Goal: Find specific page/section: Find specific page/section

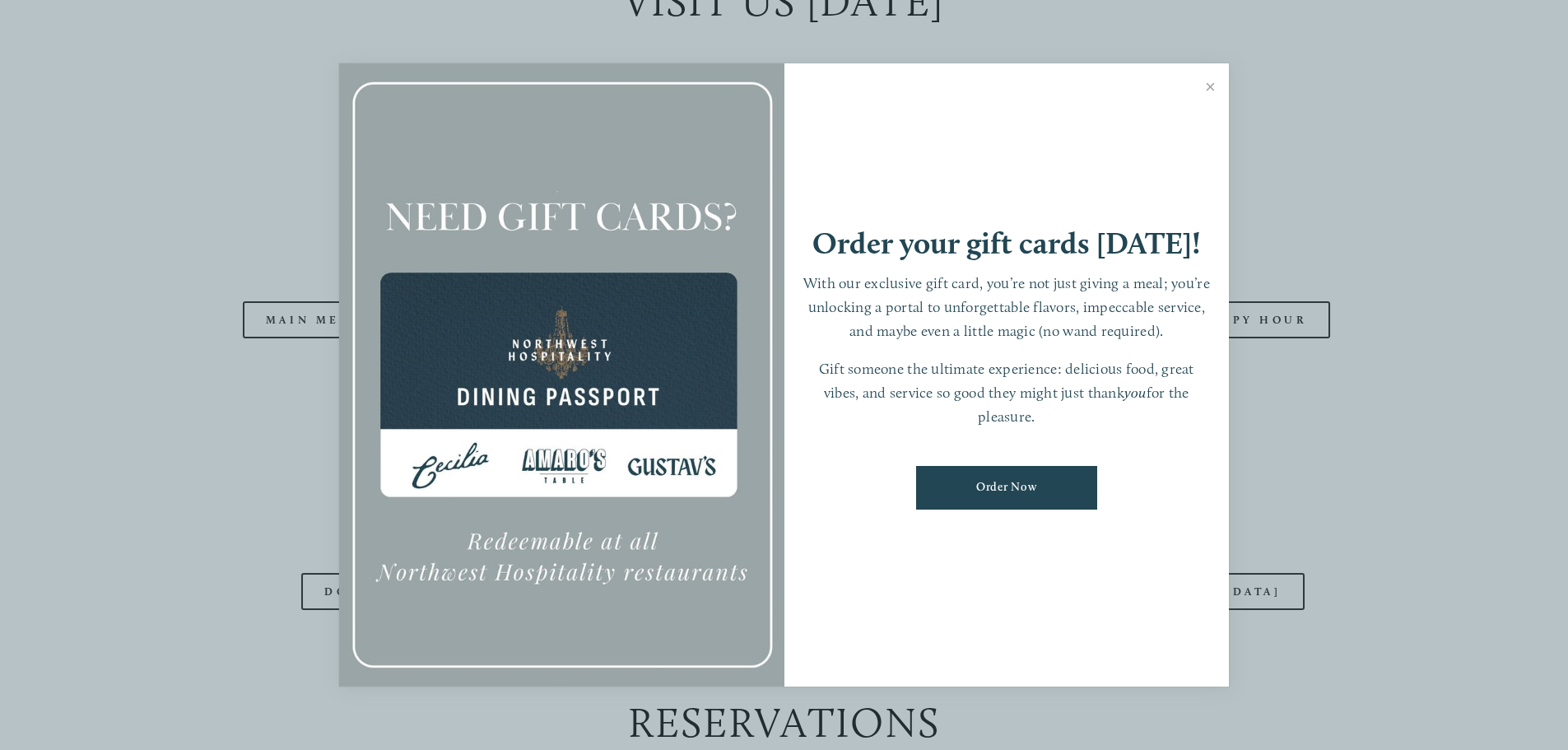
scroll to position [1976, 0]
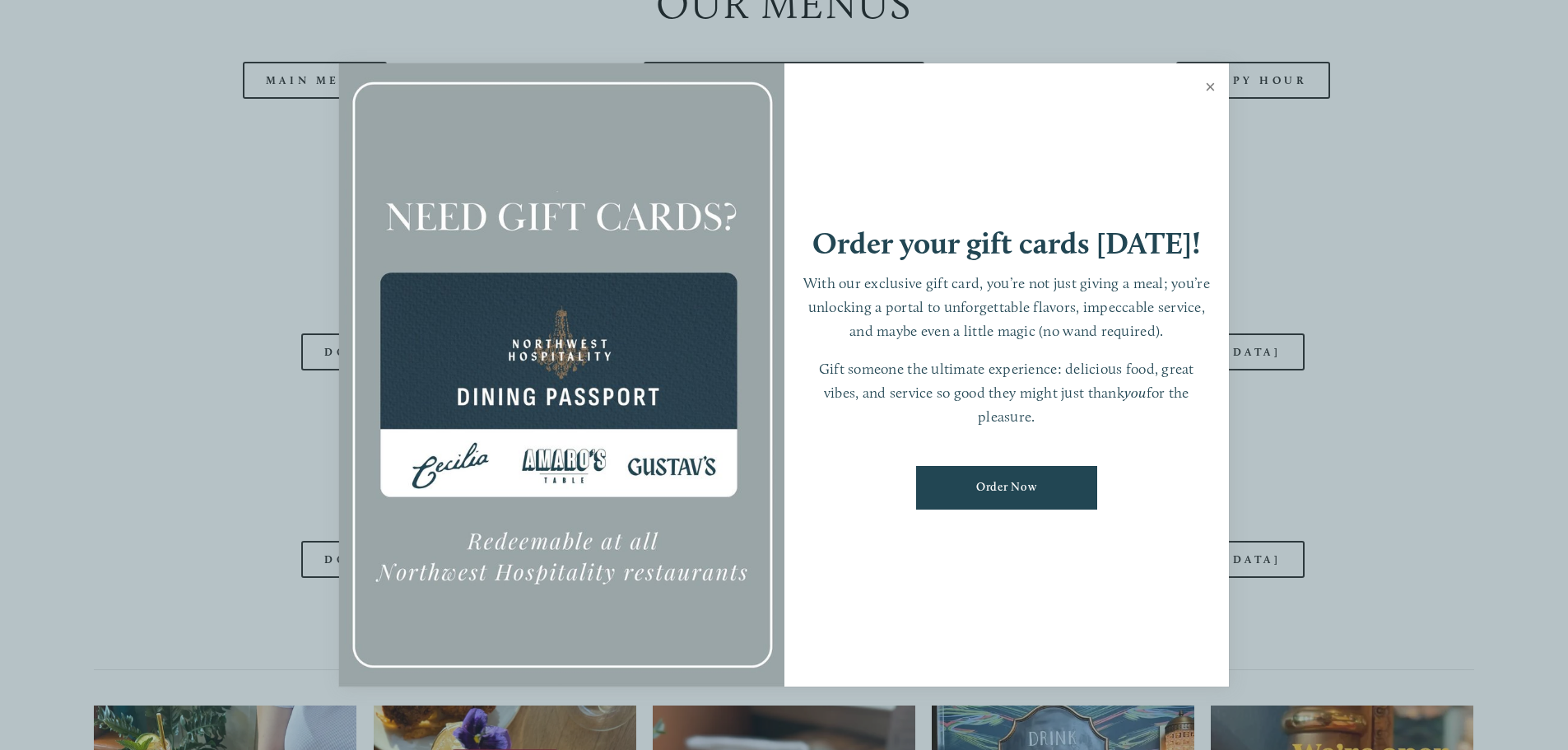
click at [1205, 89] on link "Close" at bounding box center [1210, 88] width 32 height 46
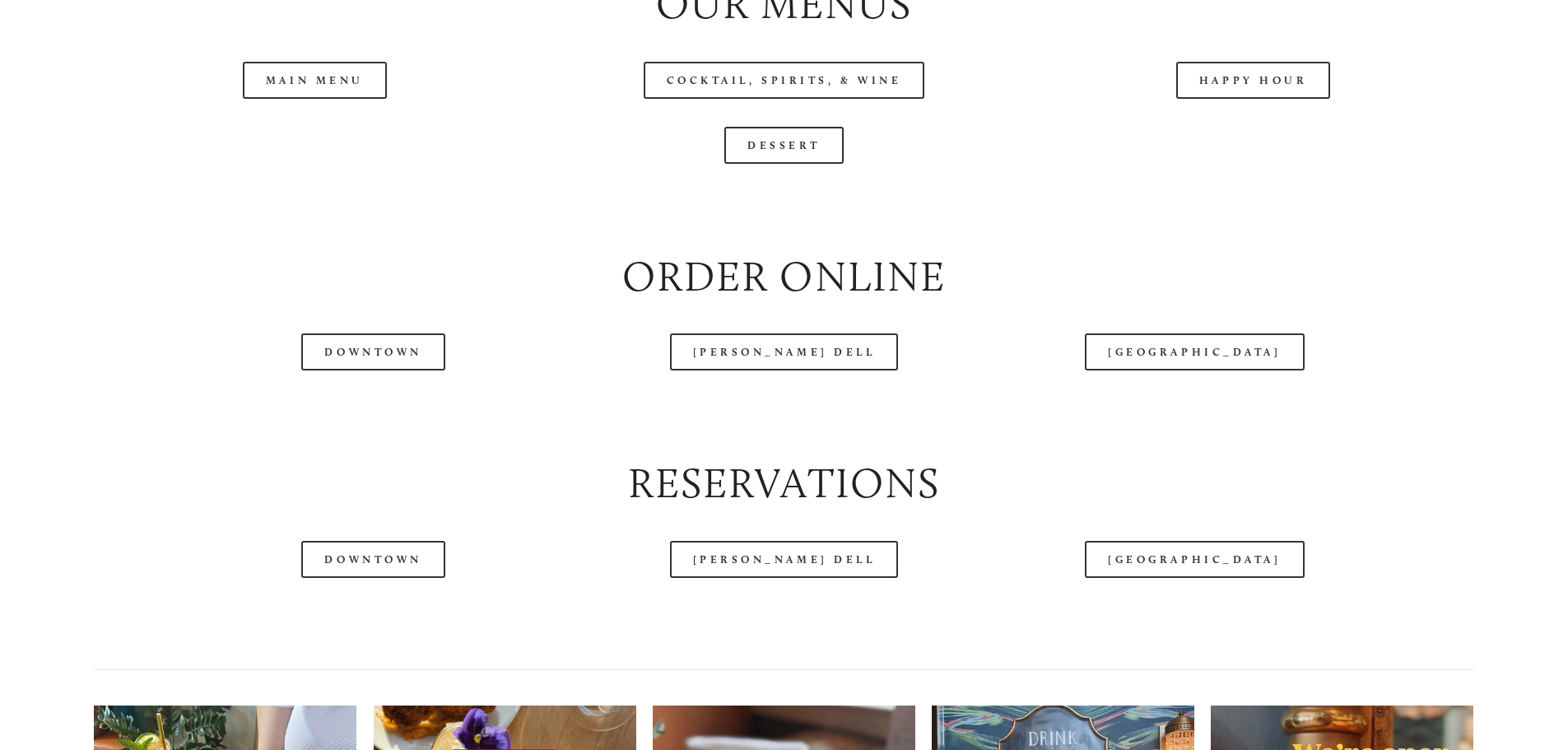
click at [316, 128] on header "Menu Order Now Visit Gallery 0" at bounding box center [784, 49] width 1474 height 180
click at [1225, 370] on link "[GEOGRAPHIC_DATA]" at bounding box center [1194, 352] width 219 height 37
click at [296, 134] on header "Menu Order Now Visit Gallery 0" at bounding box center [784, 49] width 1474 height 180
click at [304, 99] on link "Main Menu" at bounding box center [315, 81] width 144 height 37
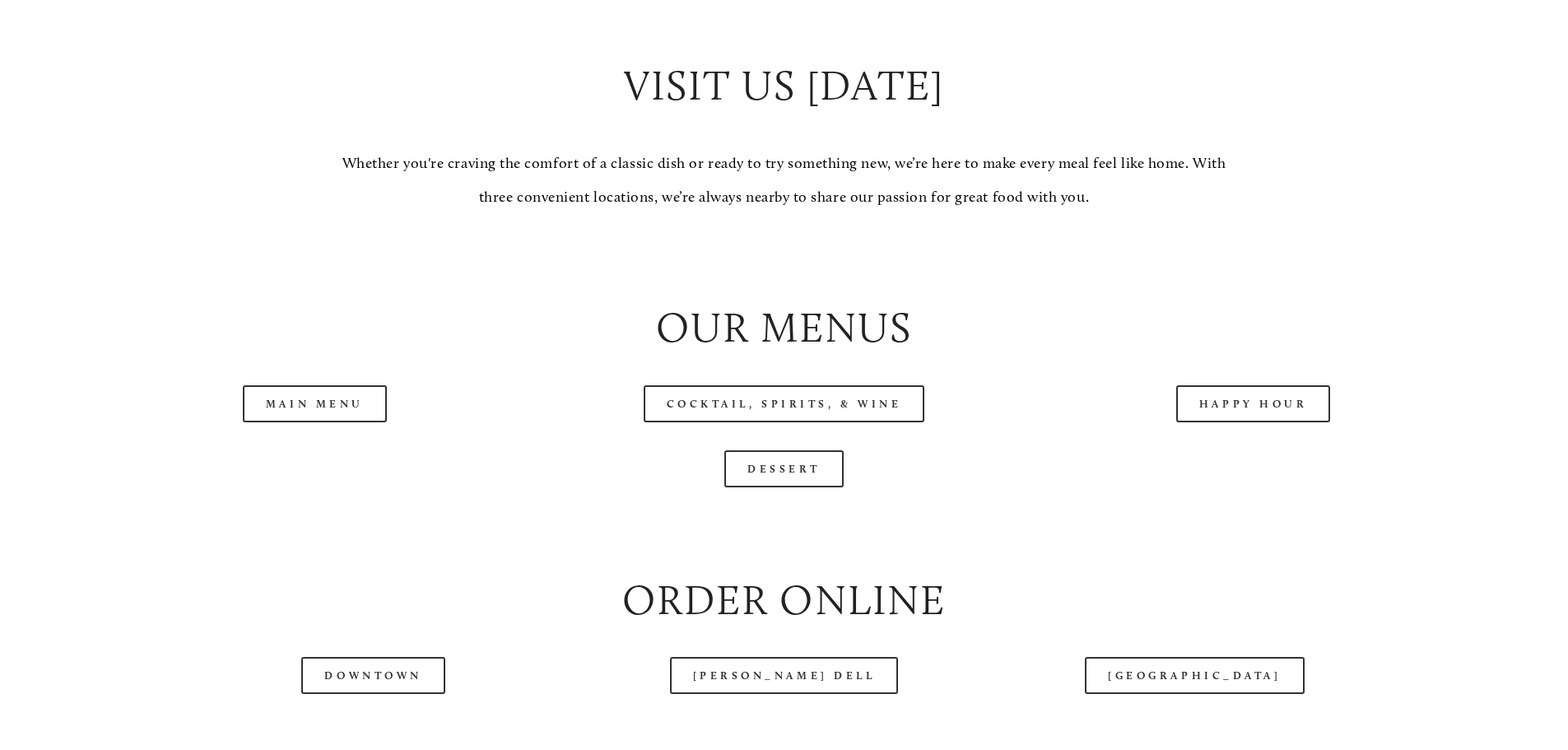
scroll to position [1894, 0]
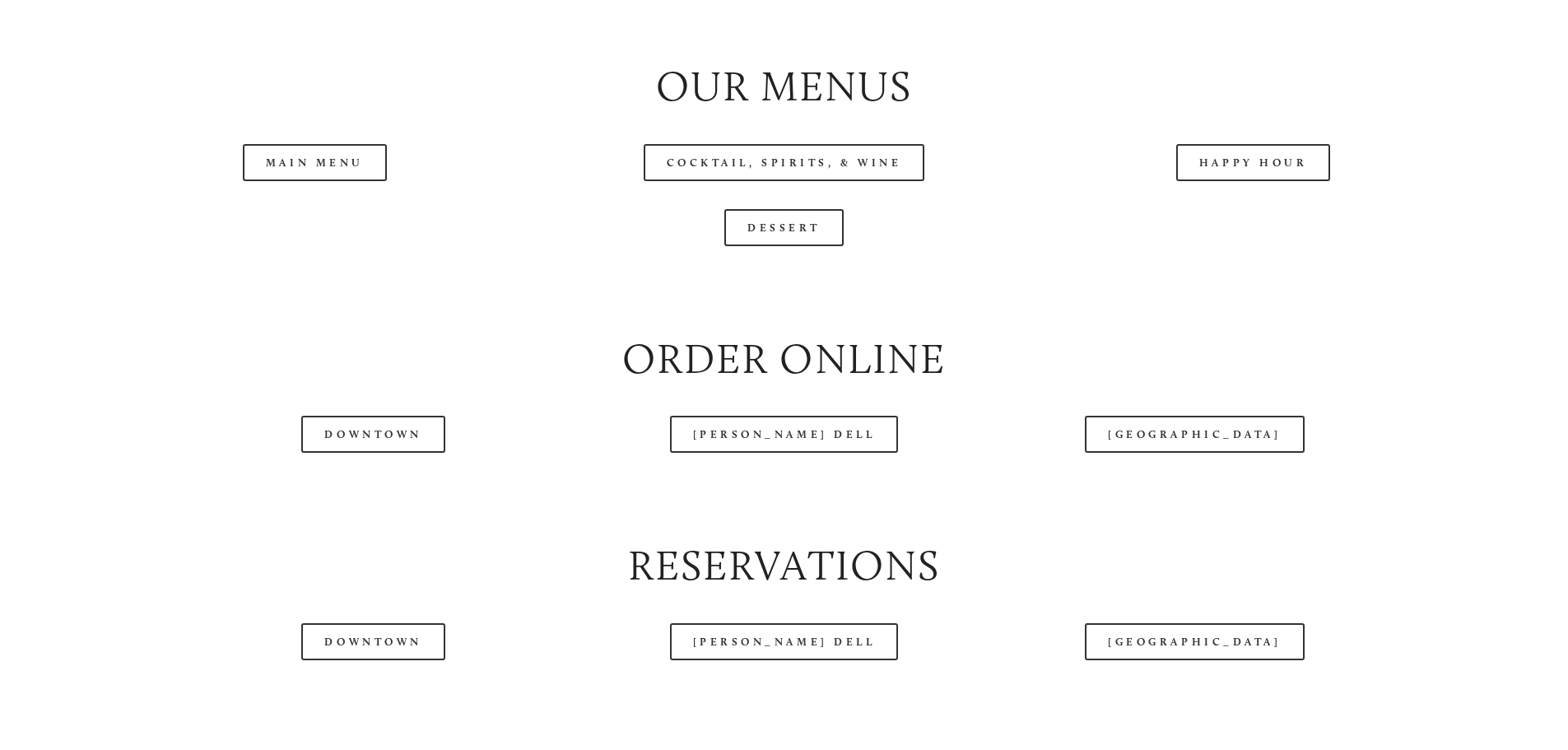
click at [1213, 195] on div "Happy Hour" at bounding box center [1253, 162] width 469 height 65
click at [1227, 181] on link "Happy Hour" at bounding box center [1253, 163] width 154 height 37
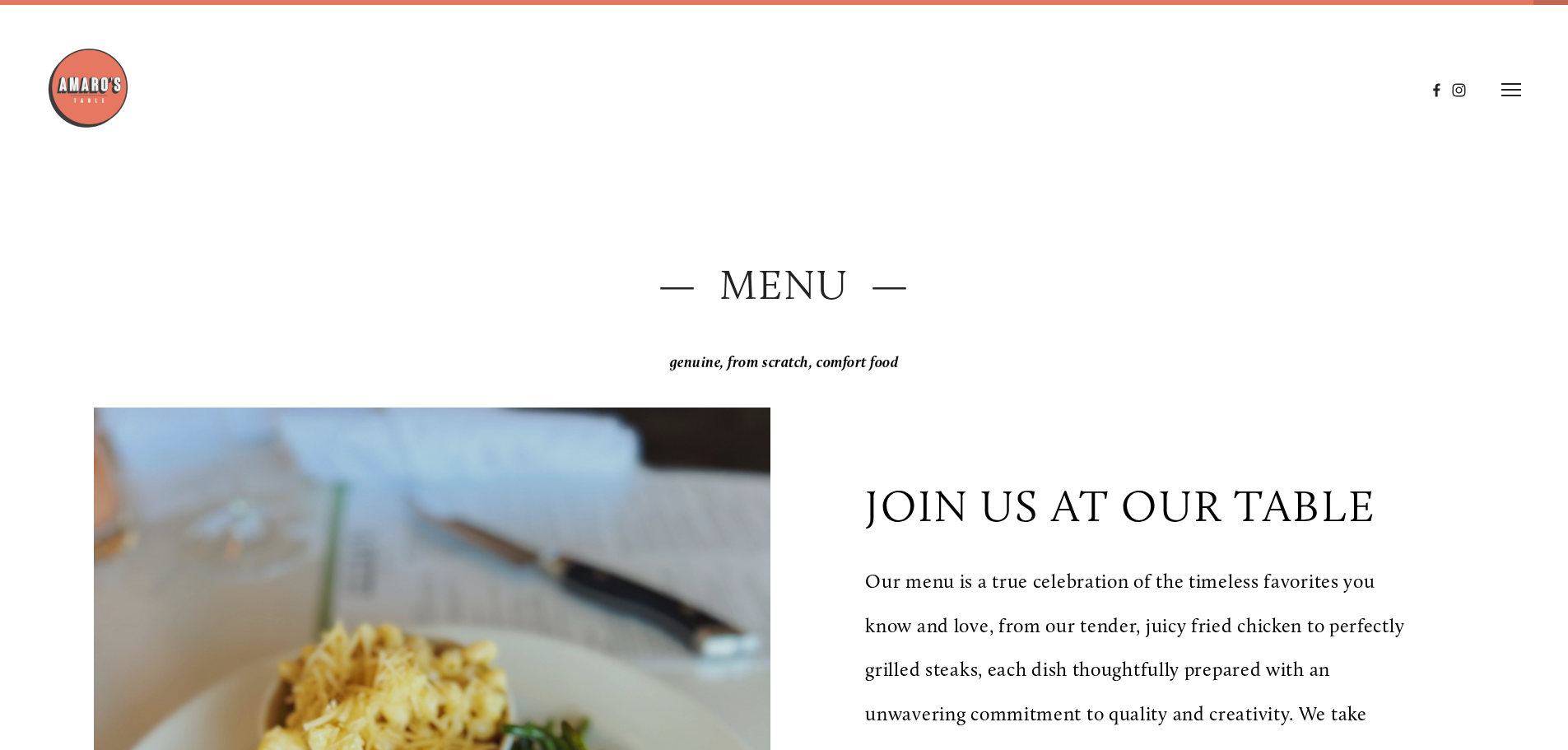
scroll to position [0, 0]
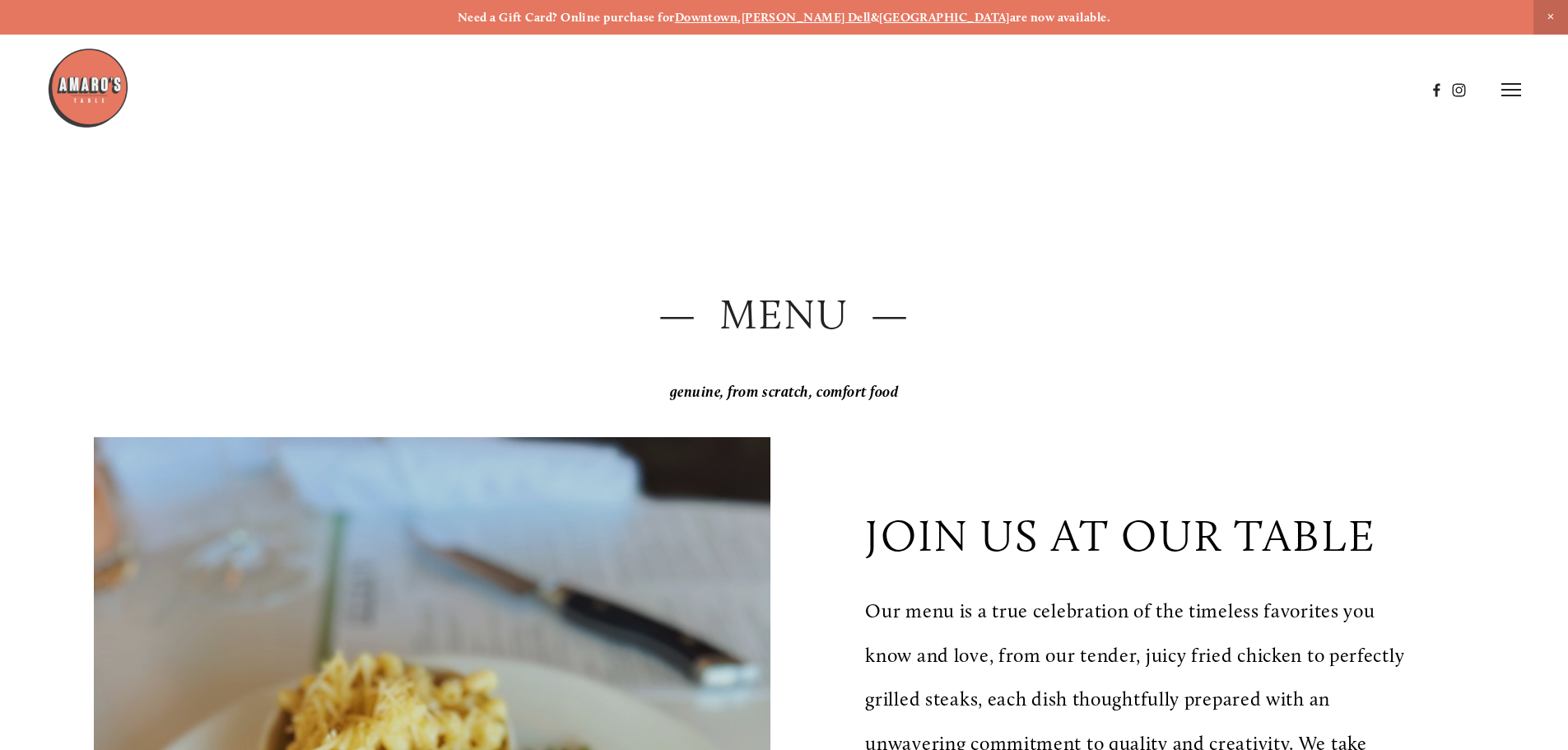
click at [1509, 94] on icon at bounding box center [1511, 90] width 20 height 15
click at [1156, 85] on span "Menu" at bounding box center [1166, 89] width 34 height 16
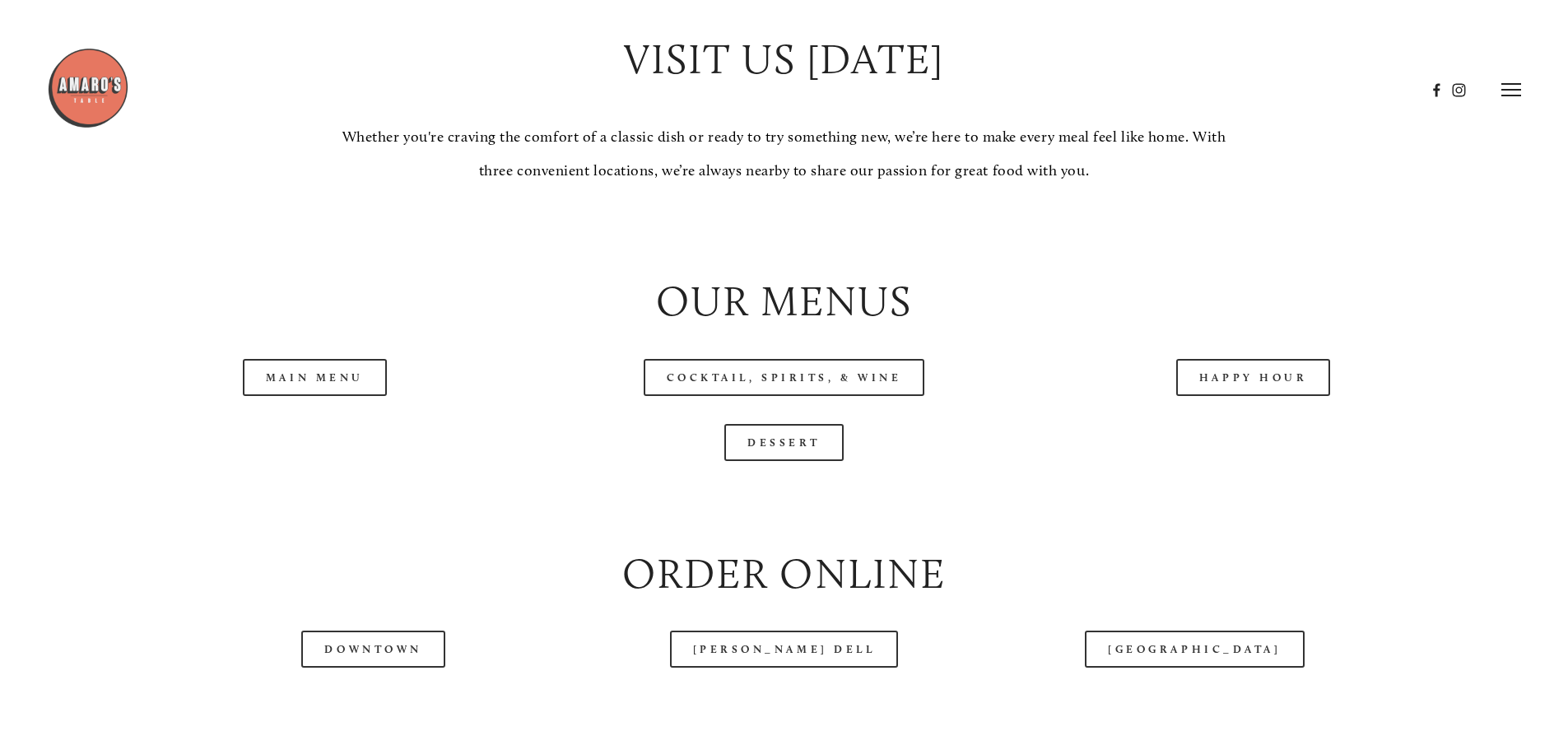
scroll to position [1647, 0]
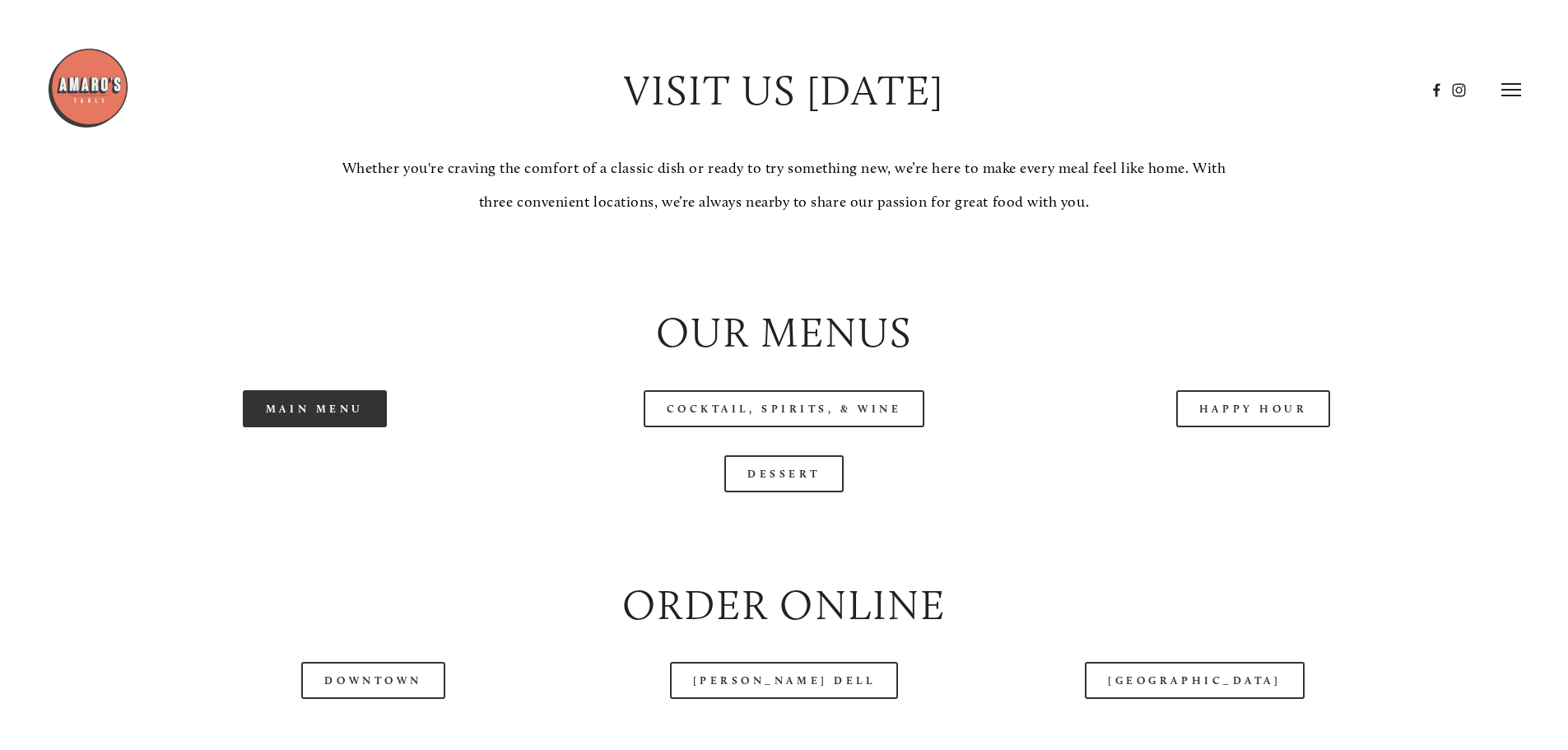
click at [267, 427] on link "Main Menu" at bounding box center [315, 409] width 144 height 37
